Goal: Task Accomplishment & Management: Manage account settings

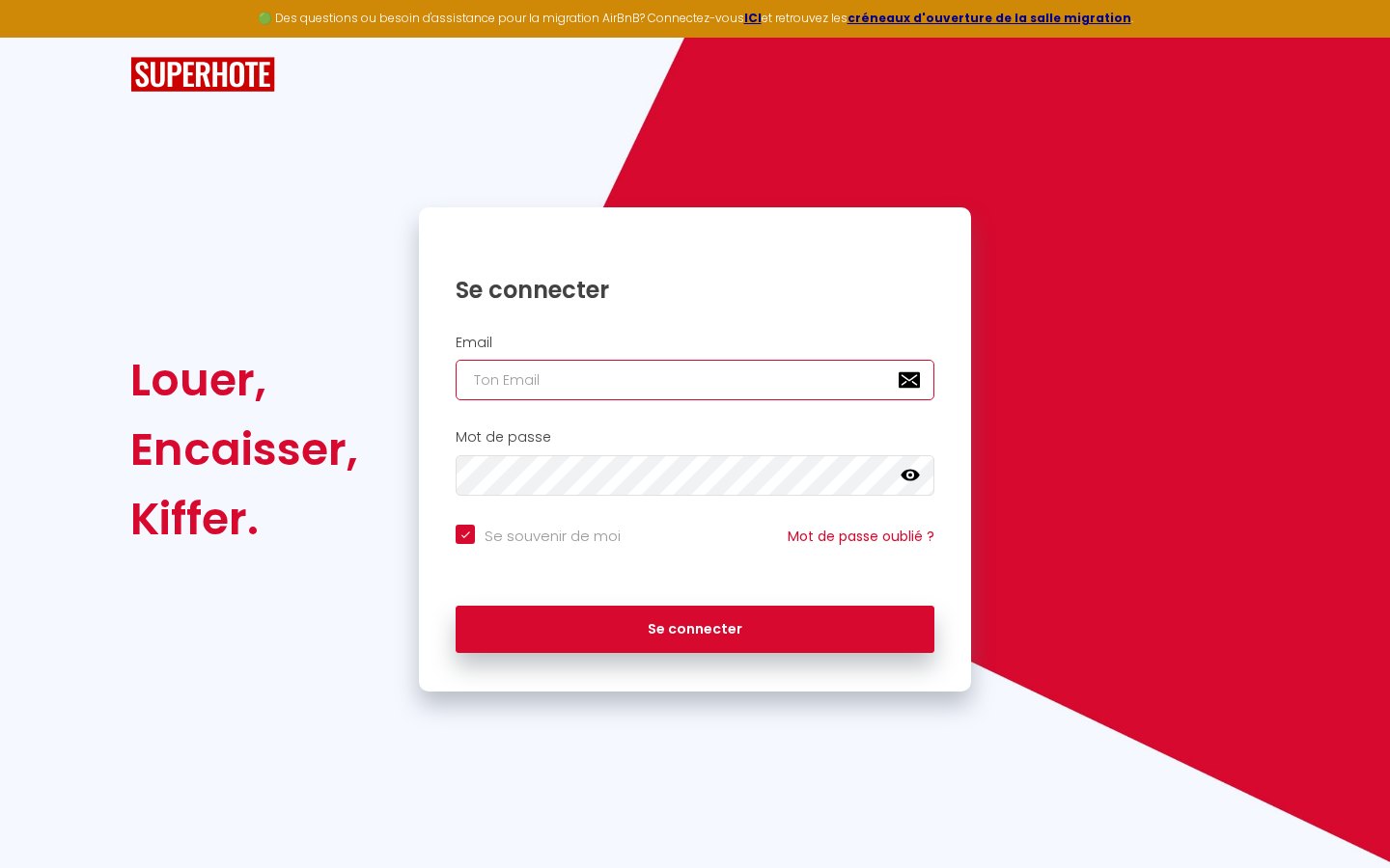
type input "l"
checkbox input "true"
type input "le"
checkbox input "true"
type input "les"
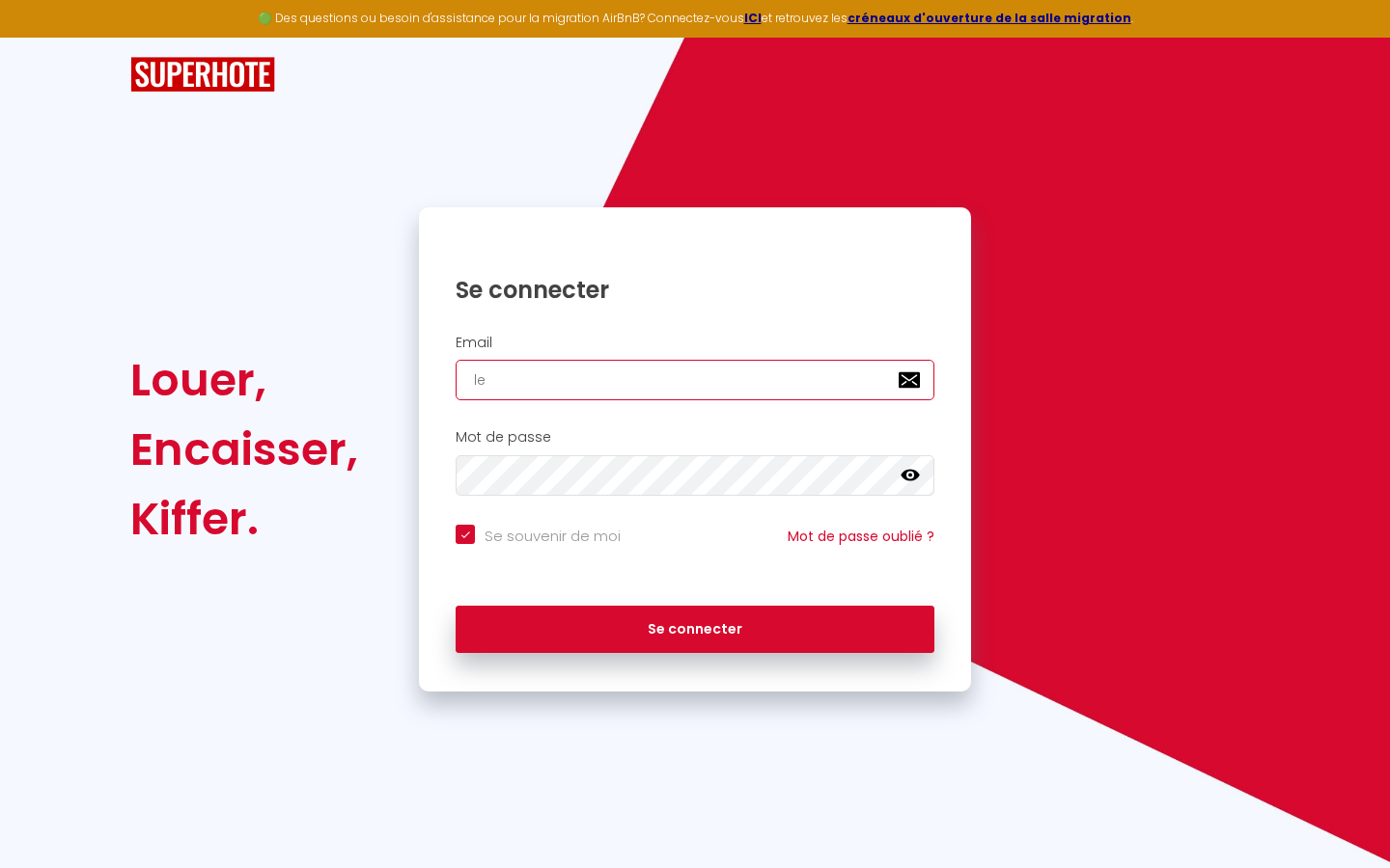
checkbox input "true"
type input "lesp"
checkbox input "true"
type input "lespa"
checkbox input "true"
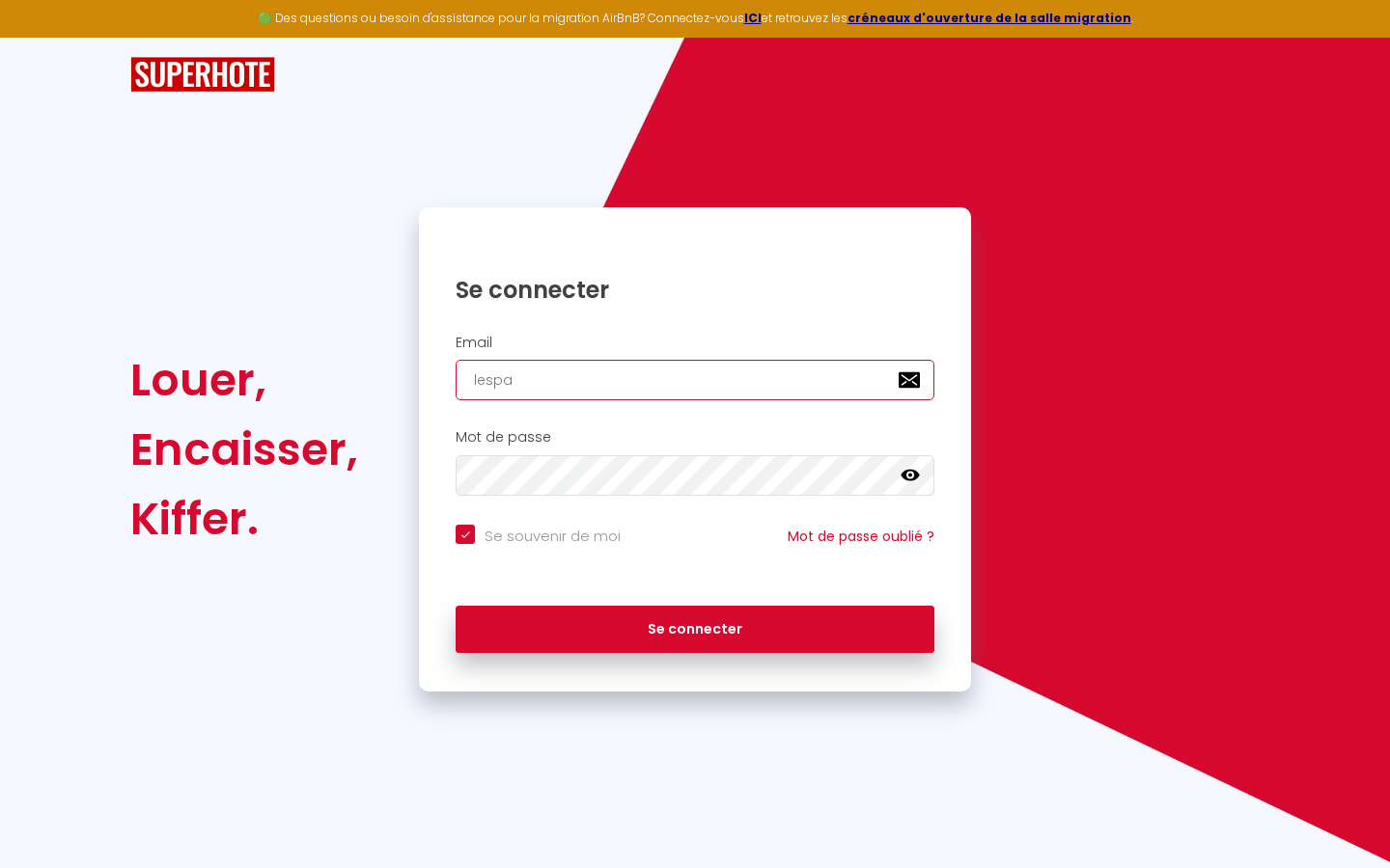
type input "lespac"
checkbox input "true"
type input "lespace"
checkbox input "true"
type input "lespaced"
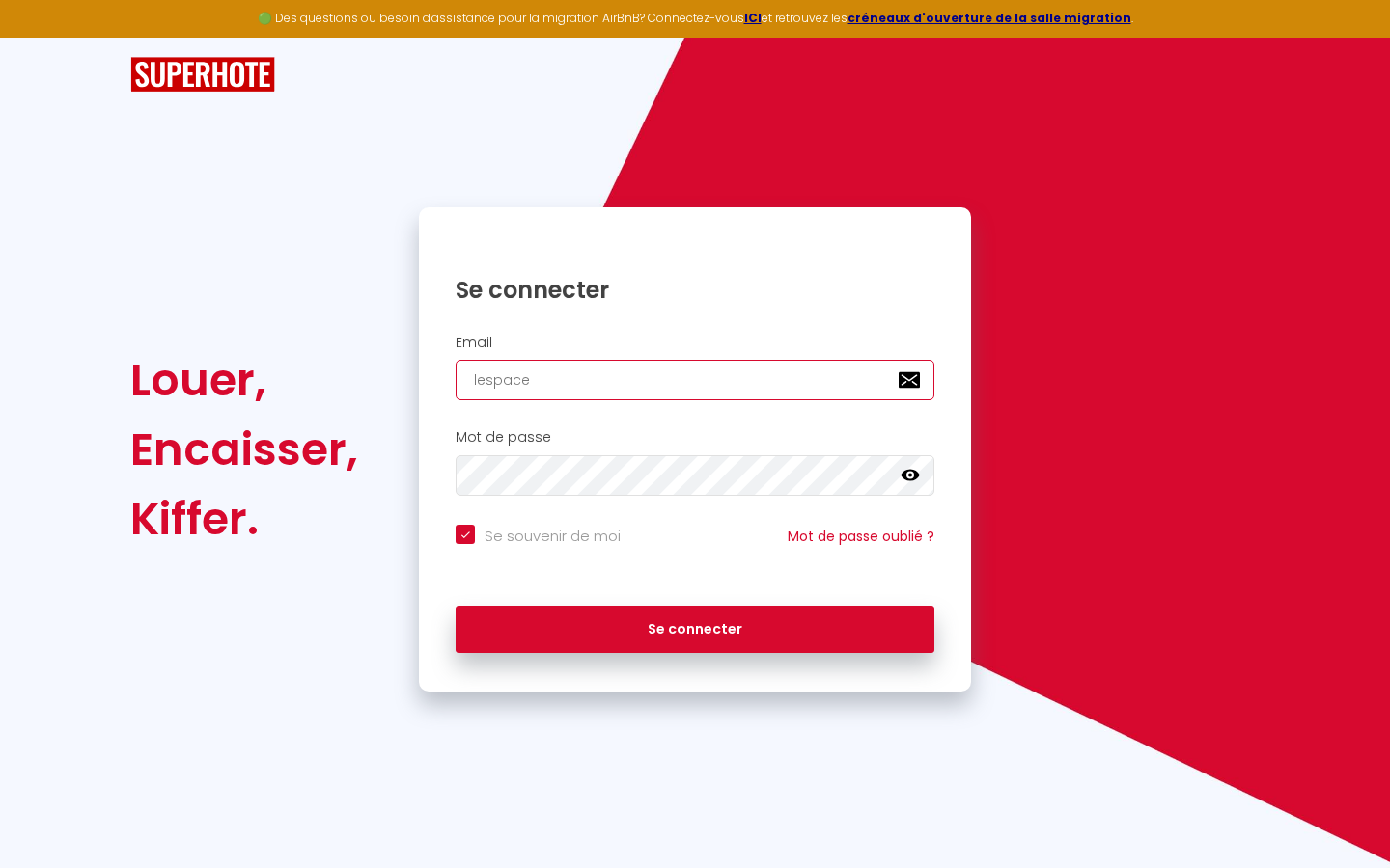
checkbox input "true"
type input "lespacede"
checkbox input "true"
type input "lespacedet"
checkbox input "true"
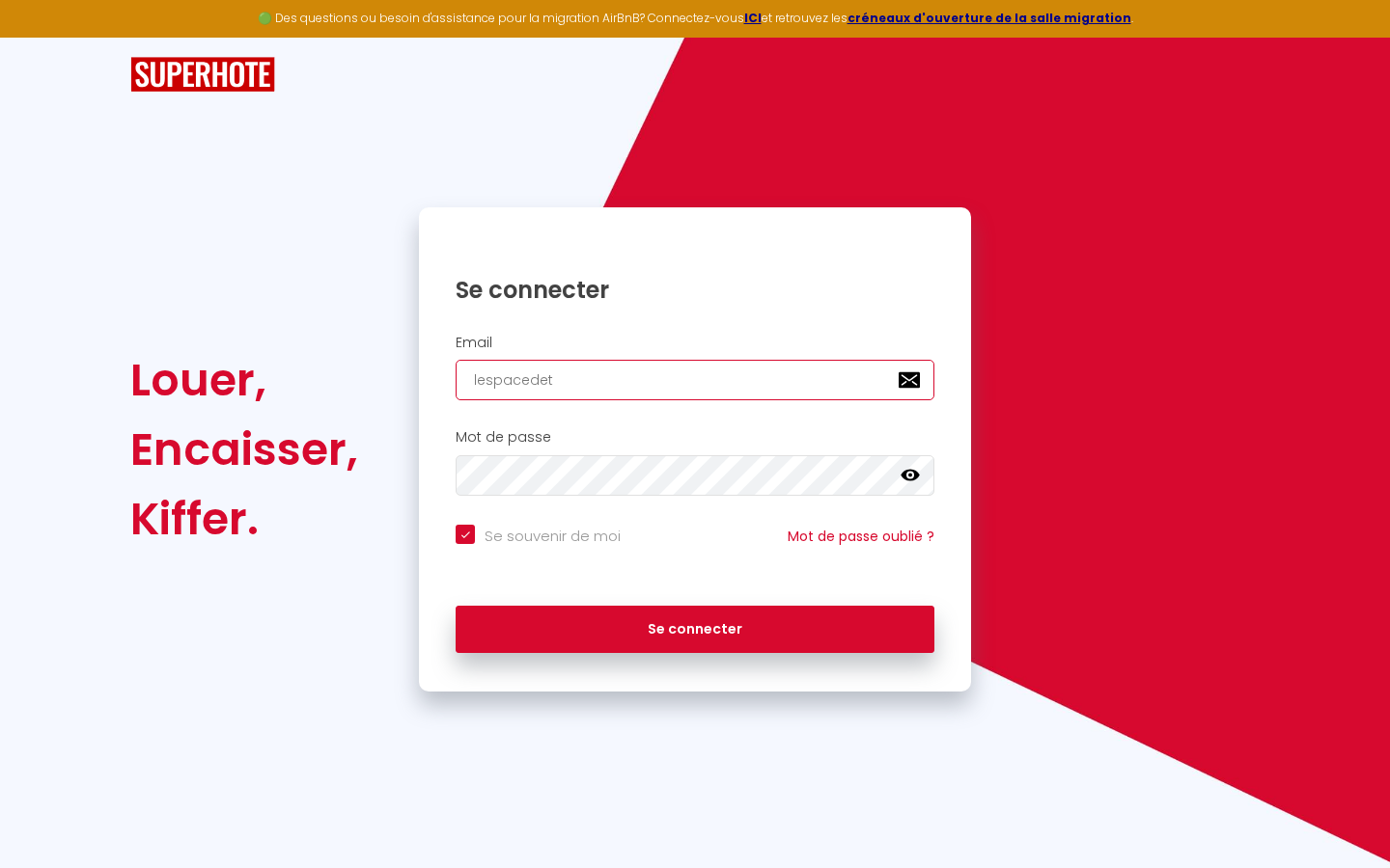
type input "lespacedete"
checkbox input "true"
type input "lespacedeten"
checkbox input "true"
type input "lespacedetent"
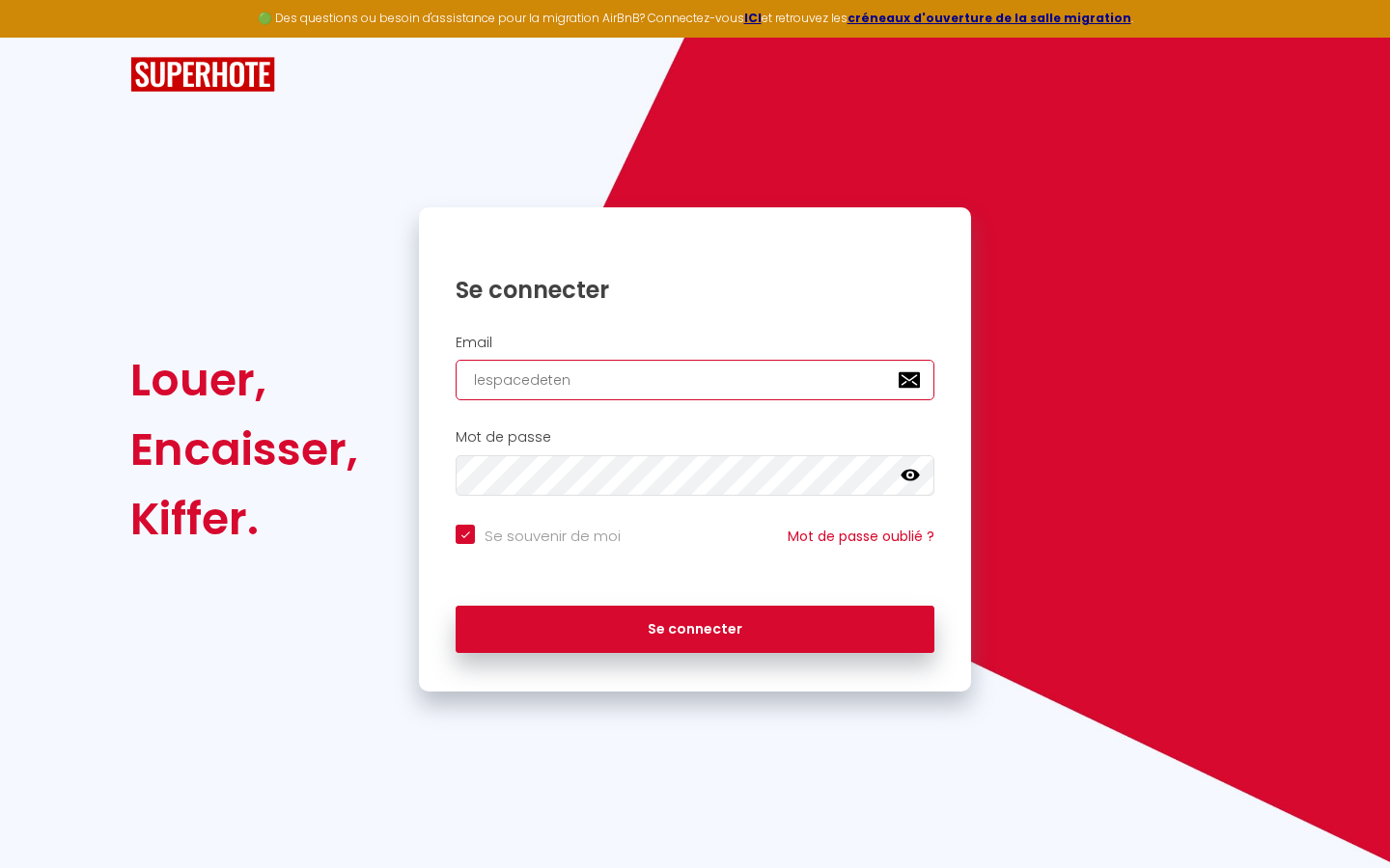
checkbox input "true"
type input "lespacedetente"
checkbox input "true"
type input "lespacedetente@"
checkbox input "true"
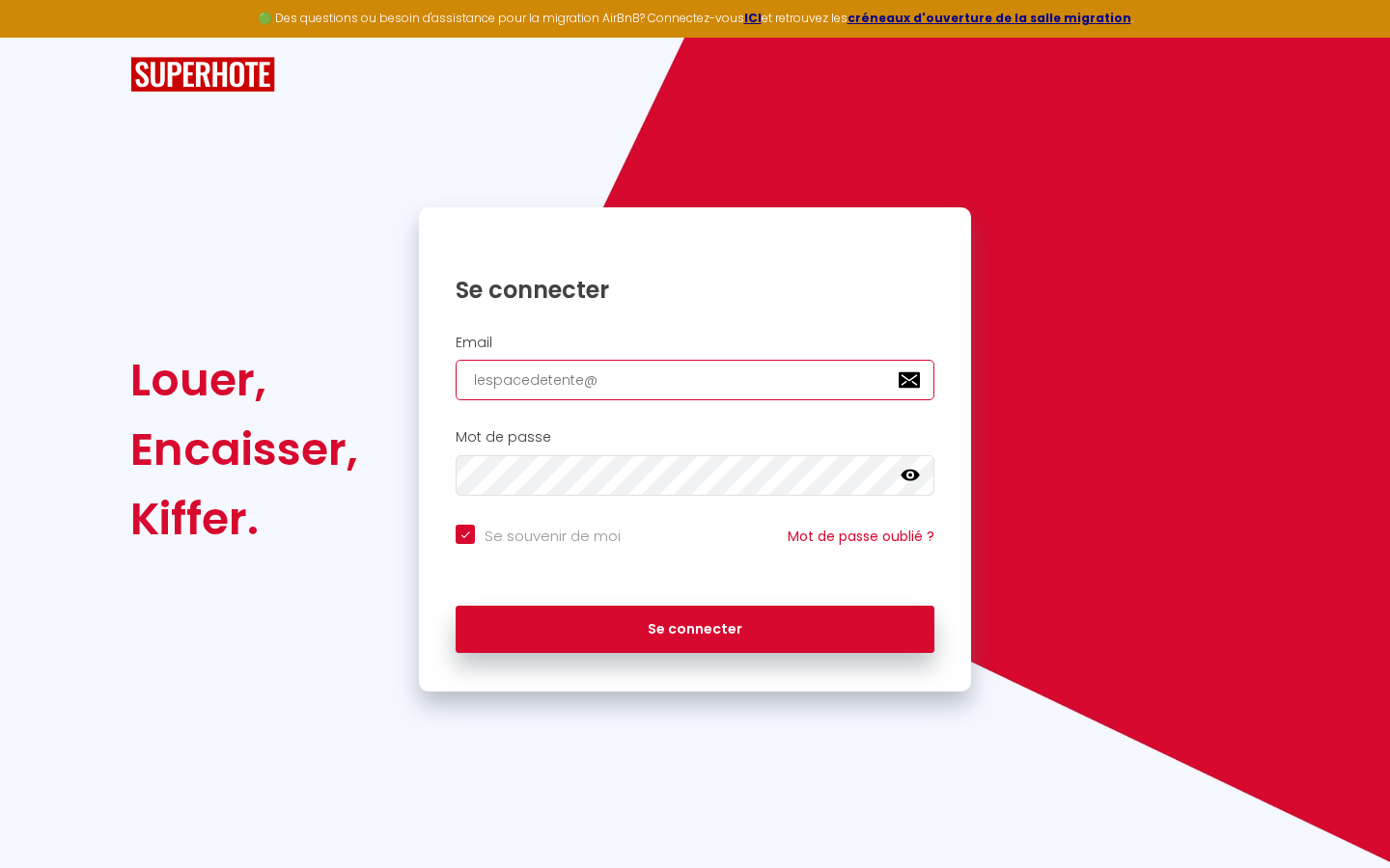
type input "lespacedetente@g"
checkbox input "true"
type input "lespacedetente@gm"
checkbox input "true"
type input "lespacedetente@gma"
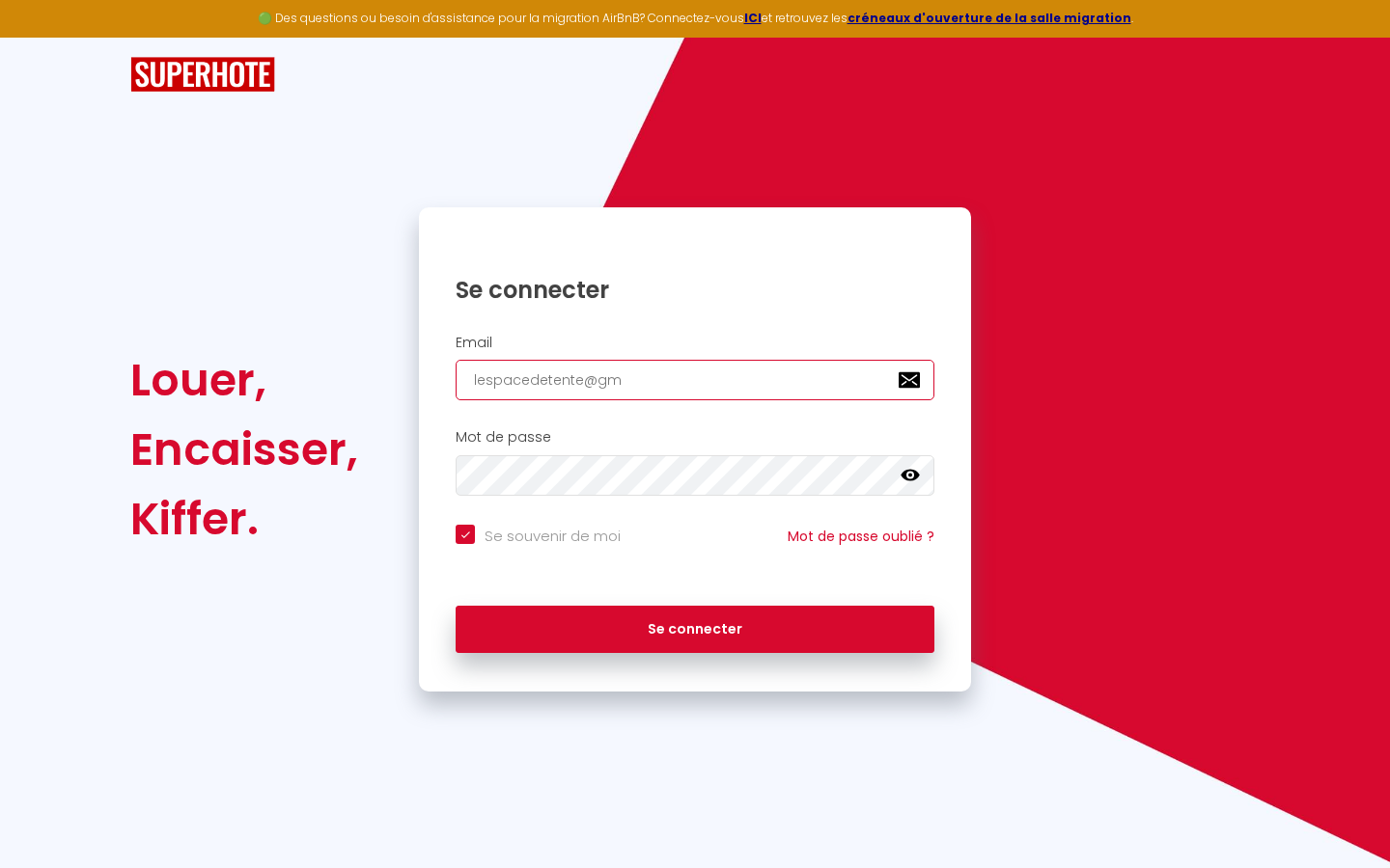
checkbox input "true"
type input "lespacedetente@gmai"
checkbox input "true"
type input "[EMAIL_ADDRESS]"
checkbox input "true"
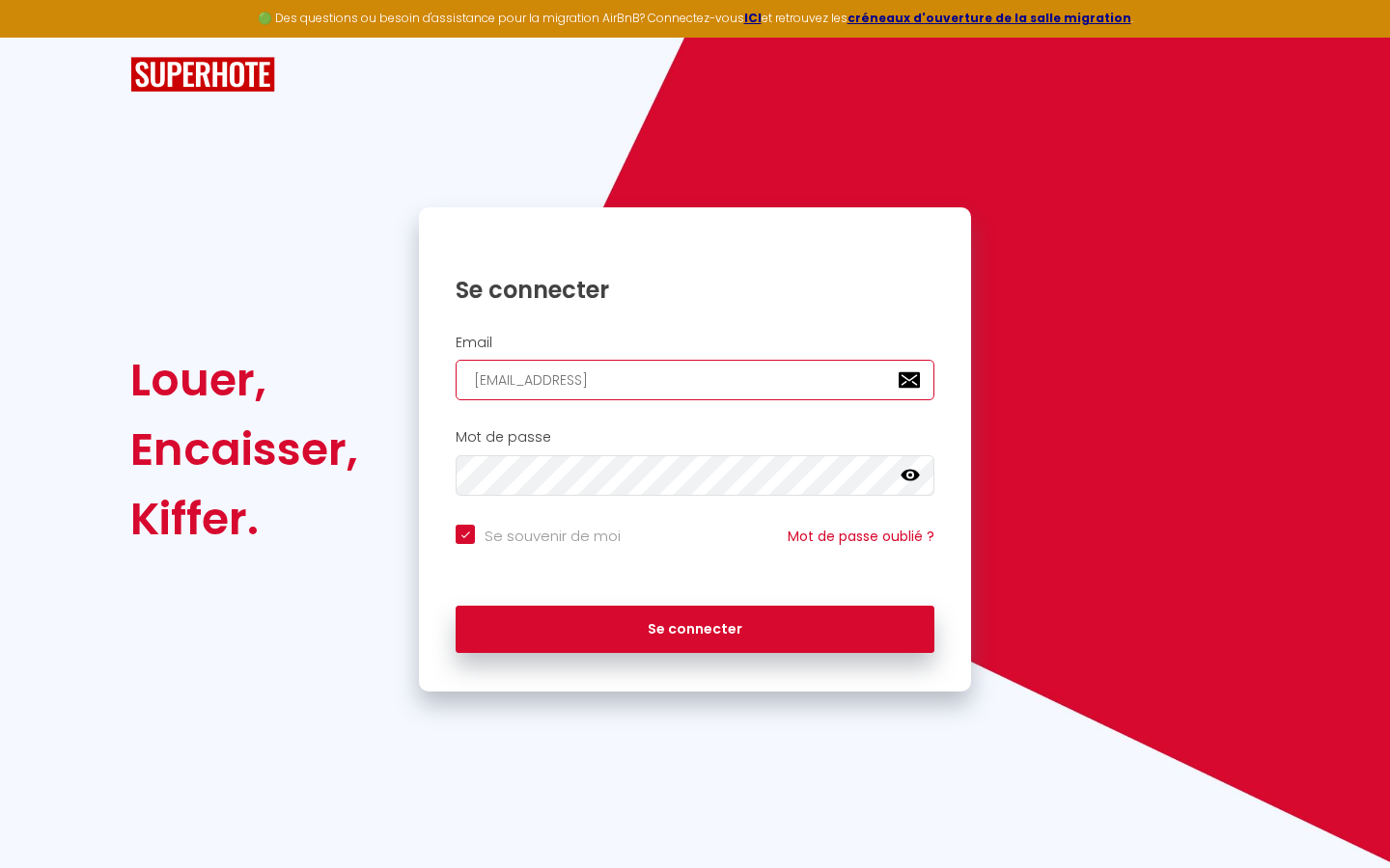
type input "[EMAIL_ADDRESS]."
checkbox input "true"
type input "lespacedetente@gmail.c"
checkbox input "true"
type input "[EMAIL_ADDRESS][DOMAIN_NAME]"
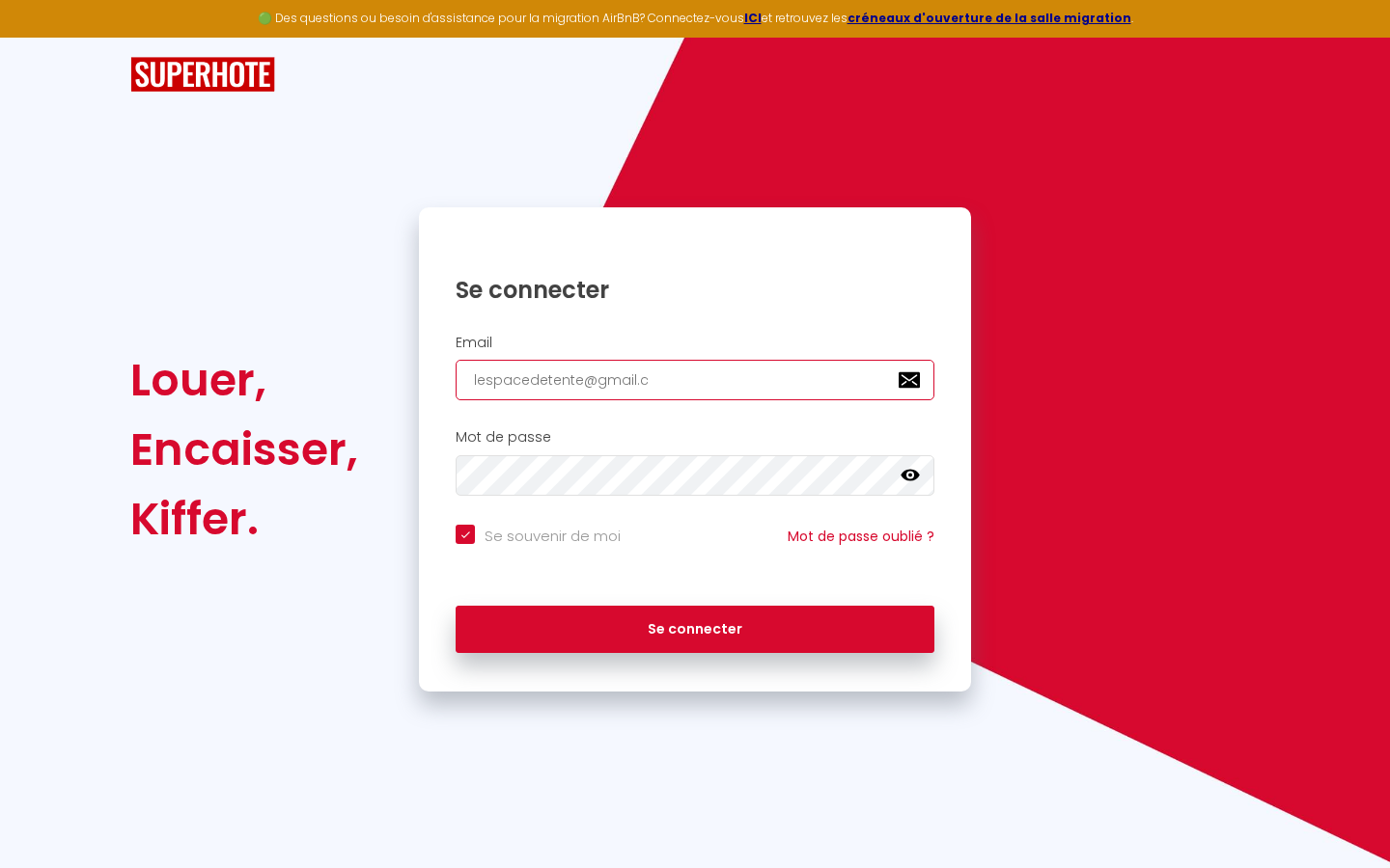
checkbox input "true"
type input "[EMAIL_ADDRESS][DOMAIN_NAME]"
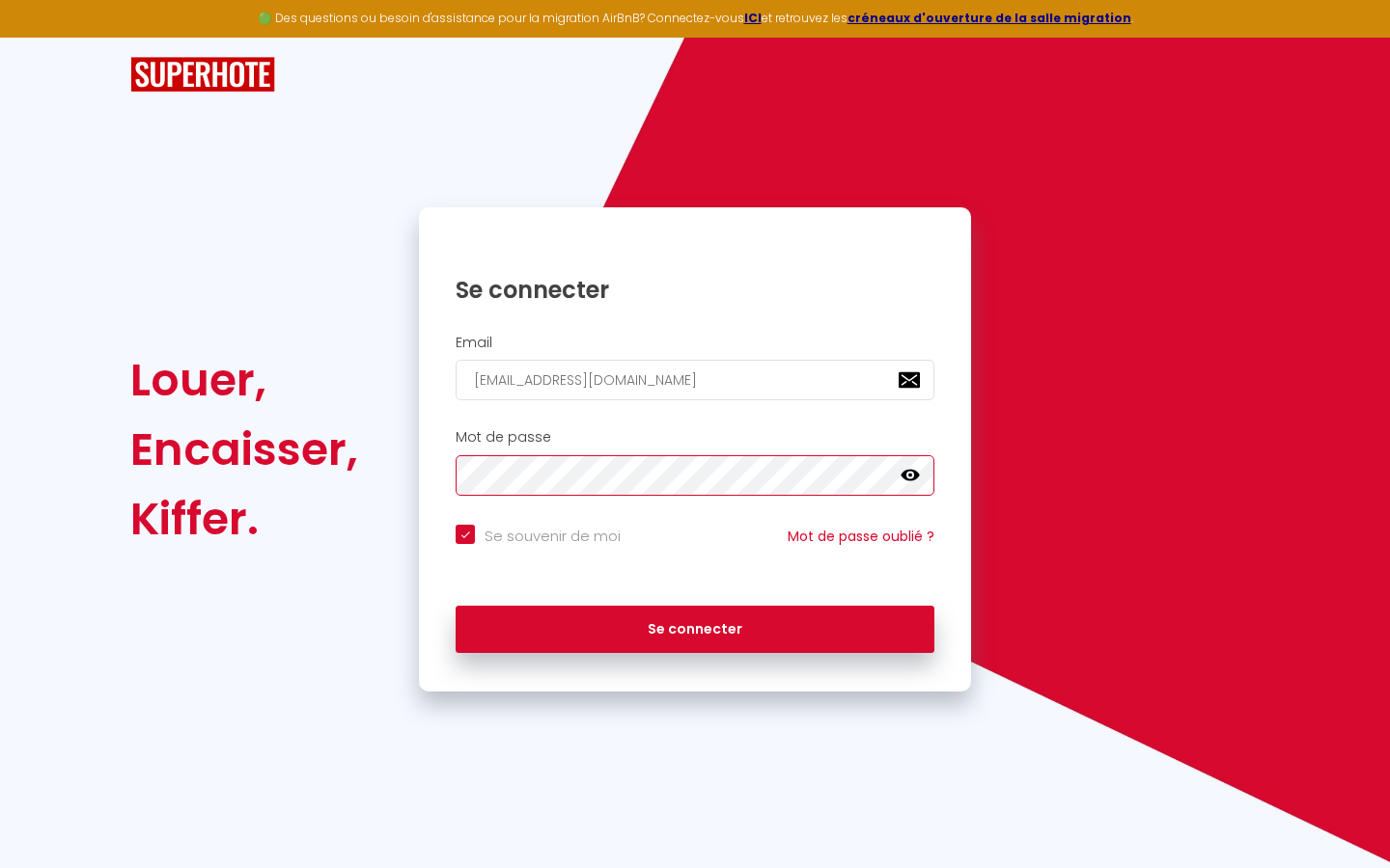
checkbox input "true"
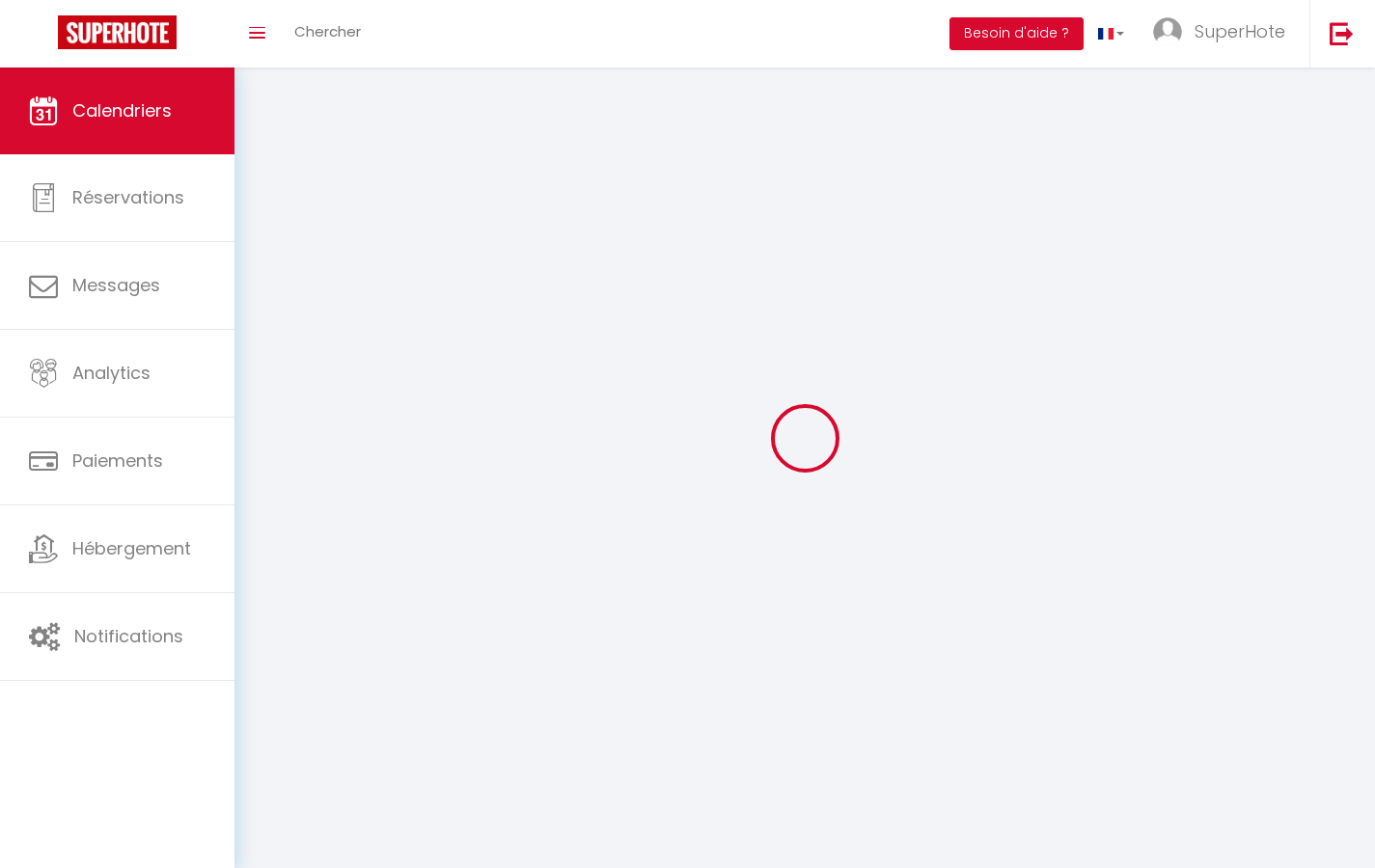
select select
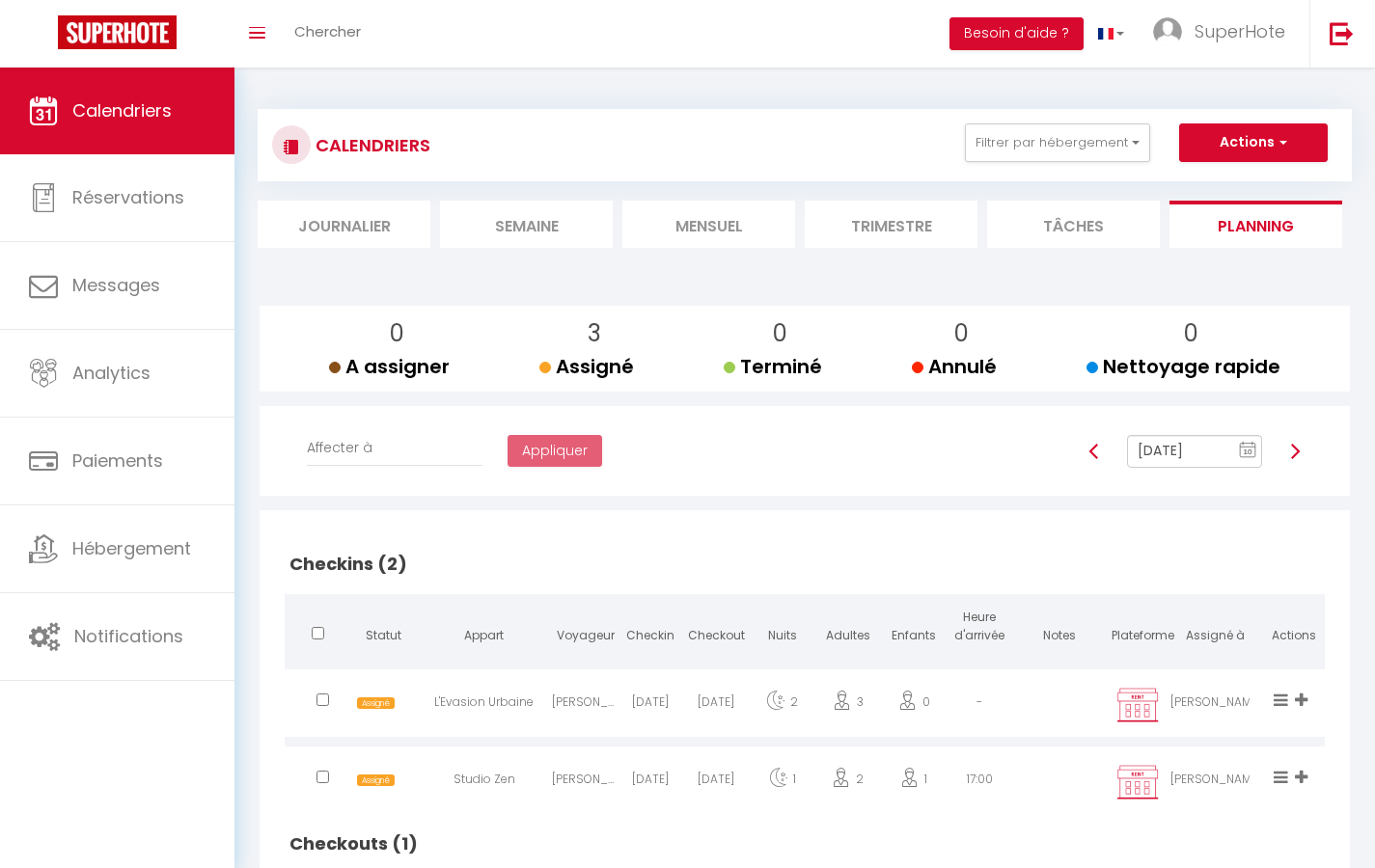
select select "not_cancelled"
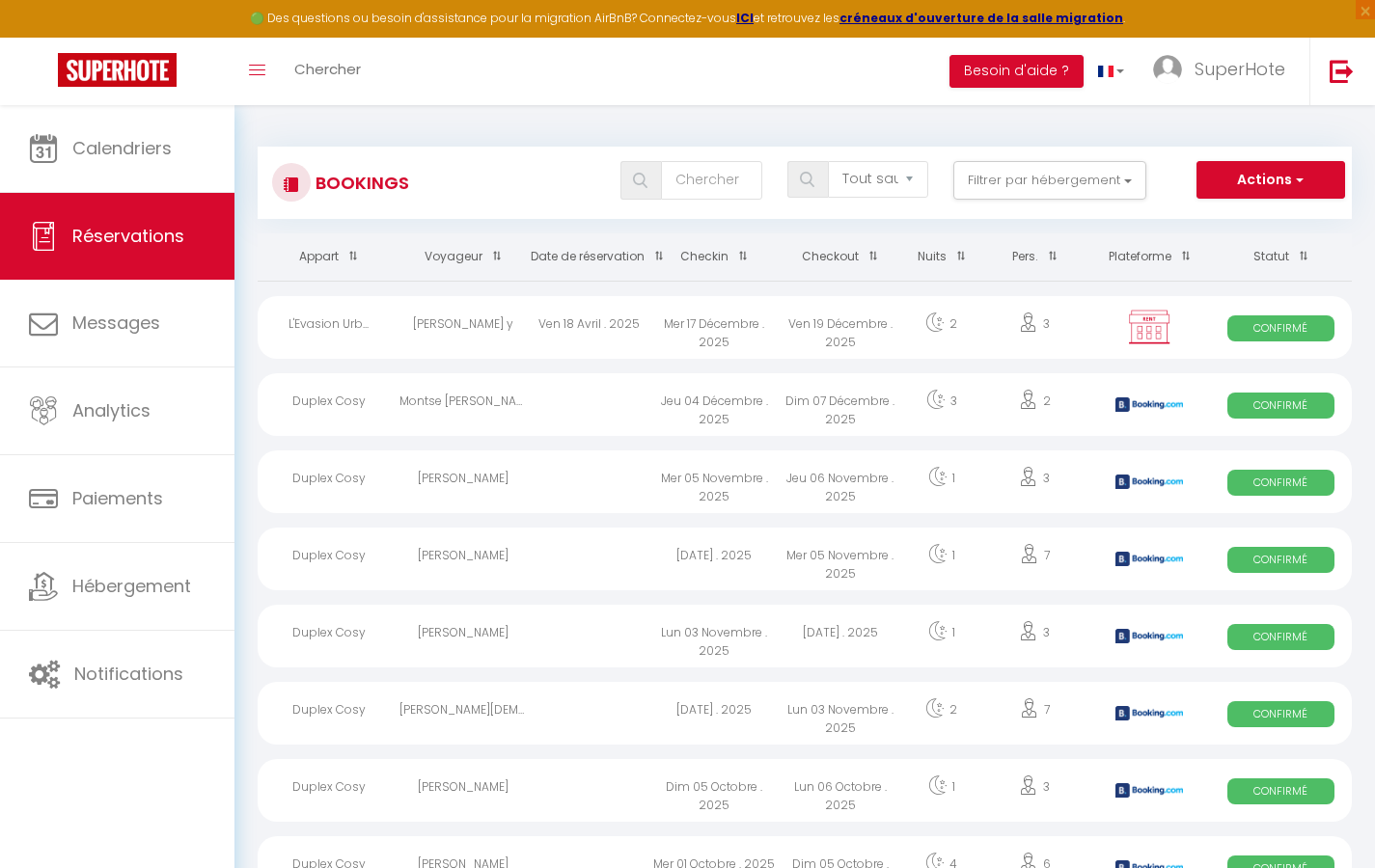
select select "message"
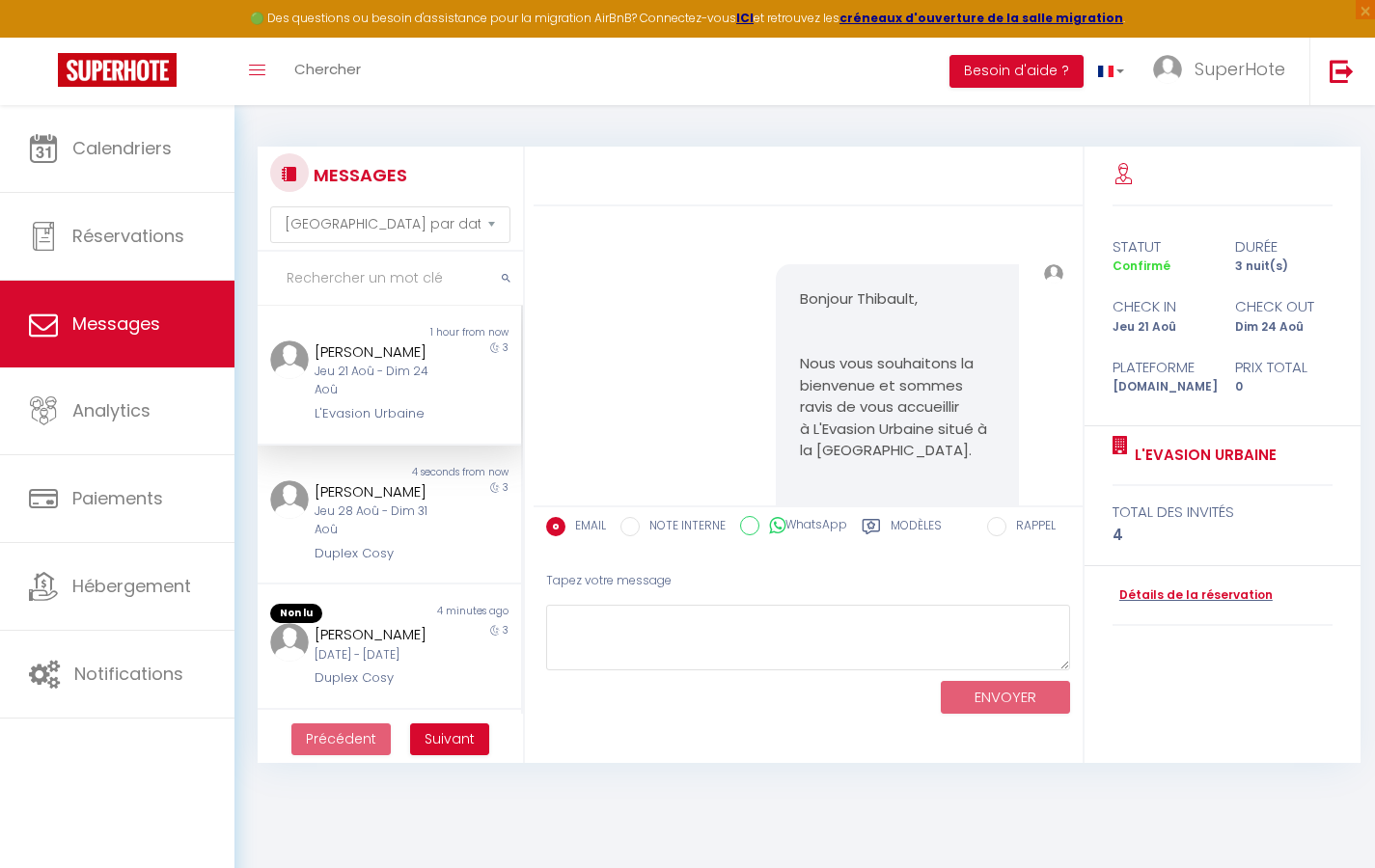
scroll to position [37070, 0]
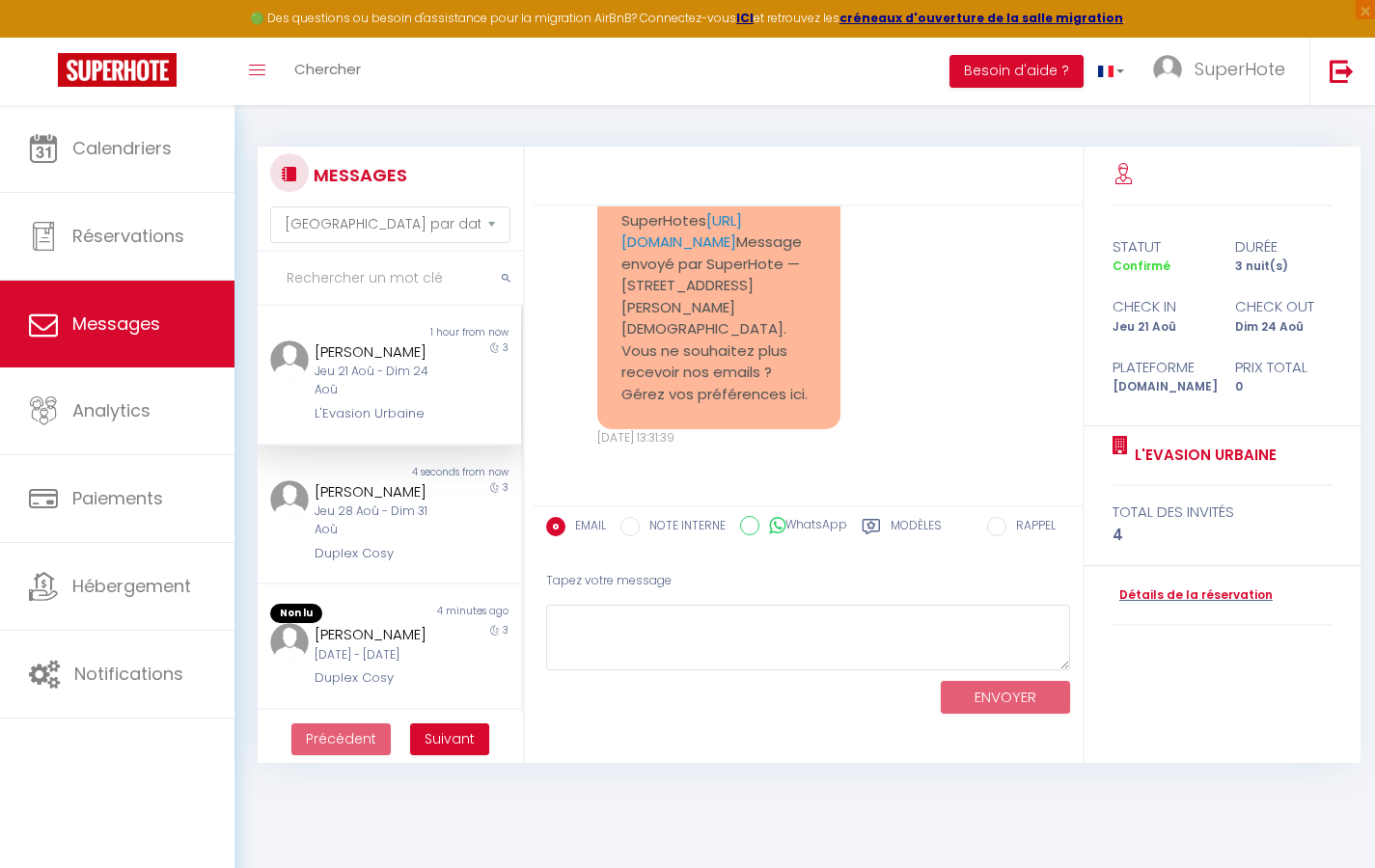
select select "2025"
select select "9"
